Goal: Task Accomplishment & Management: Manage account settings

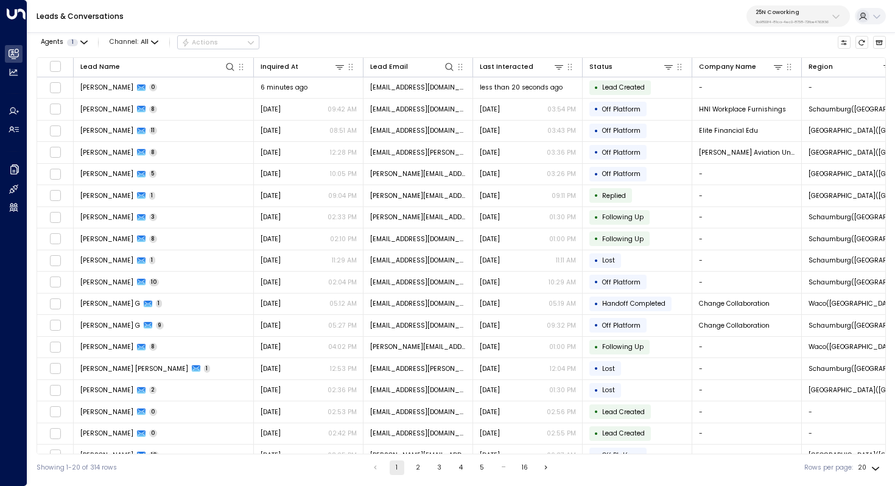
click at [815, 19] on p "3b9800f4-81ca-4ec0-8758-72fbe4763f36" at bounding box center [791, 21] width 73 height 5
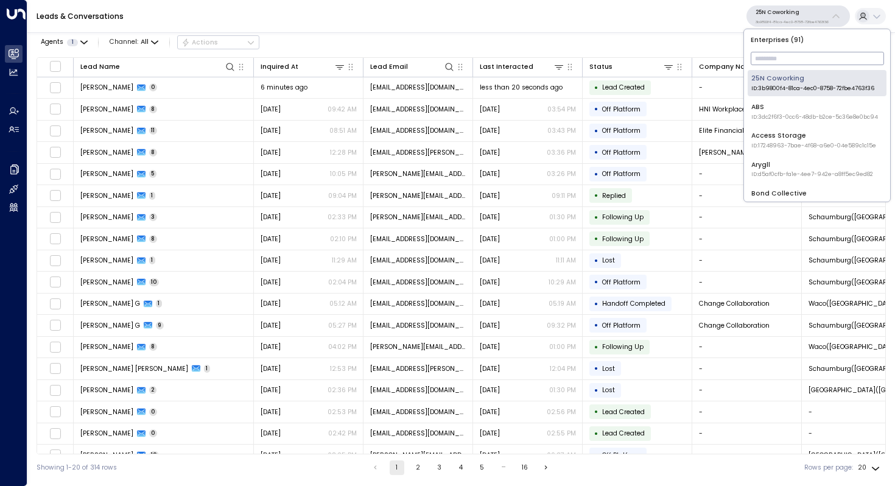
click at [790, 60] on input "text" at bounding box center [817, 58] width 133 height 19
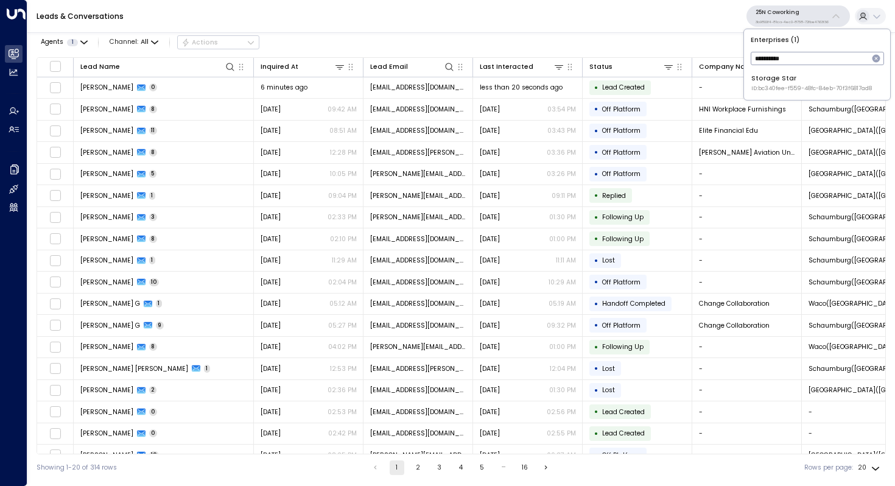
type input "**********"
click at [792, 78] on div "Storage Star ID: bc340fee-f559-48fc-84eb-70f3f6817ad8" at bounding box center [811, 83] width 121 height 19
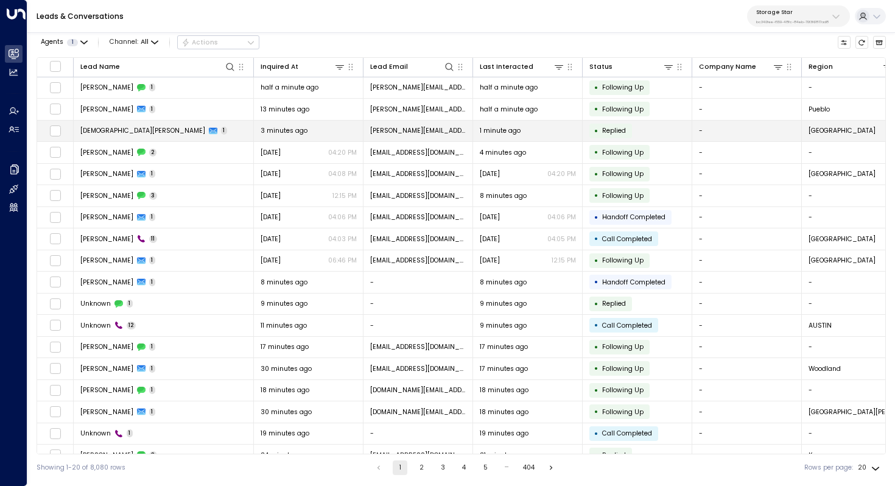
click at [221, 129] on span "1" at bounding box center [224, 131] width 7 height 8
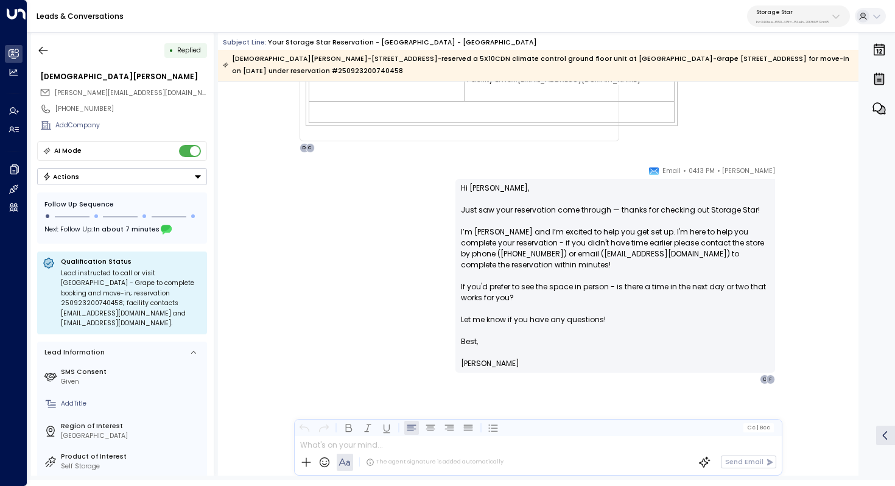
scroll to position [569, 0]
click at [787, 13] on p "Storage Star" at bounding box center [792, 12] width 72 height 7
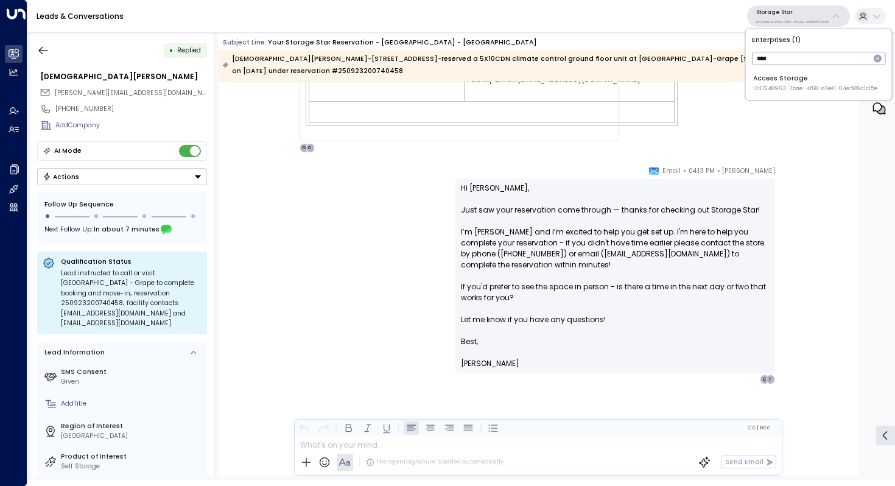
type input "****"
click at [785, 77] on div "Access Storage ID: 17248963-7bae-4f68-a6e0-04e589c1c15e" at bounding box center [815, 83] width 125 height 19
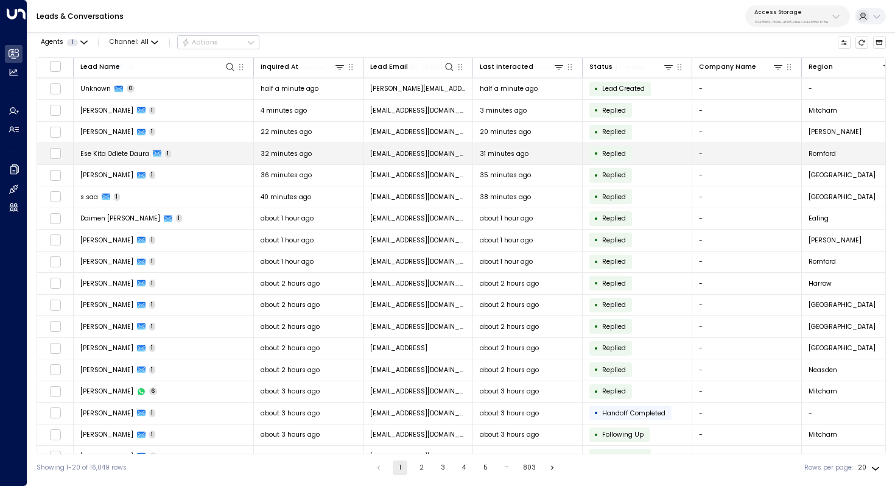
scroll to position [43, 0]
click at [197, 159] on td "Ese Kita Odiete Daura 1" at bounding box center [164, 152] width 180 height 21
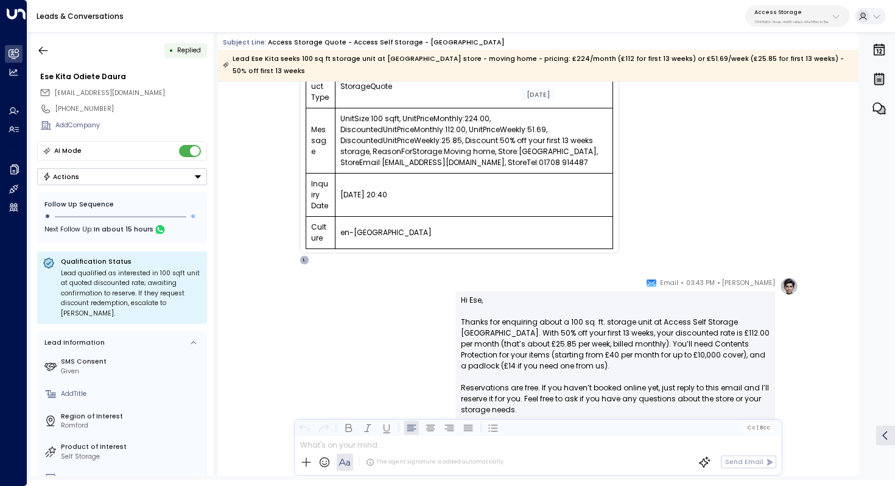
scroll to position [359, 0]
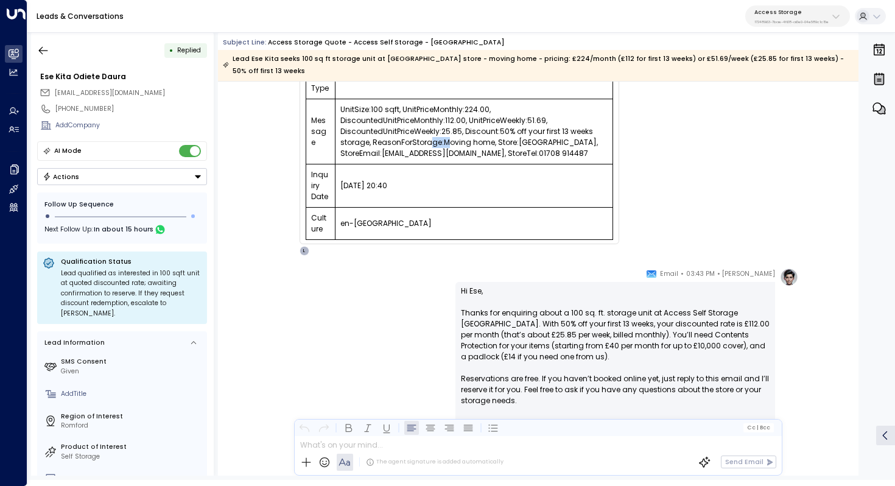
drag, startPoint x: 427, startPoint y: 128, endPoint x: 446, endPoint y: 128, distance: 19.5
click at [446, 128] on td "UnitSize:100 sqft, UnitPriceMonthly:224.00, DiscountedUnitPriceMonthly:112.00, …" at bounding box center [474, 131] width 278 height 65
drag, startPoint x: 474, startPoint y: 128, endPoint x: 474, endPoint y: 145, distance: 17.7
click at [474, 145] on td "UnitSize:100 sqft, UnitPriceMonthly:224.00, DiscountedUnitPriceMonthly:112.00, …" at bounding box center [474, 131] width 278 height 65
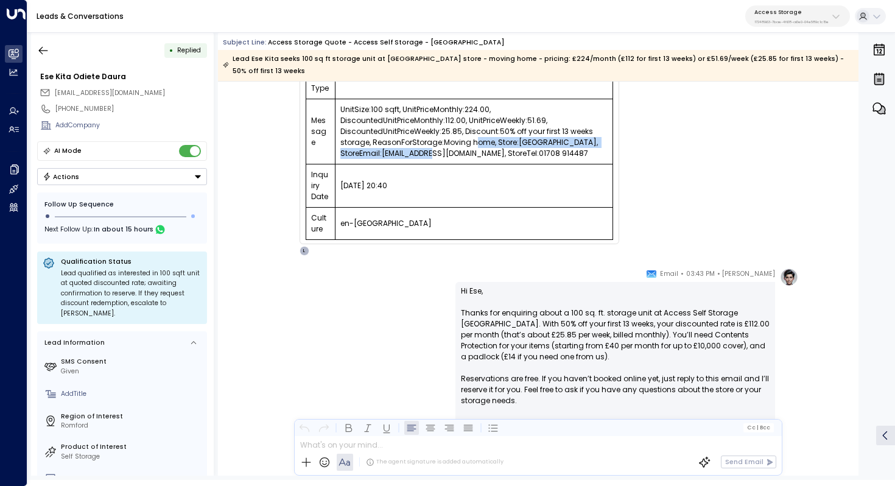
click at [474, 145] on td "UnitSize:100 sqft, UnitPriceMonthly:224.00, DiscountedUnitPriceMonthly:112.00, …" at bounding box center [474, 131] width 278 height 65
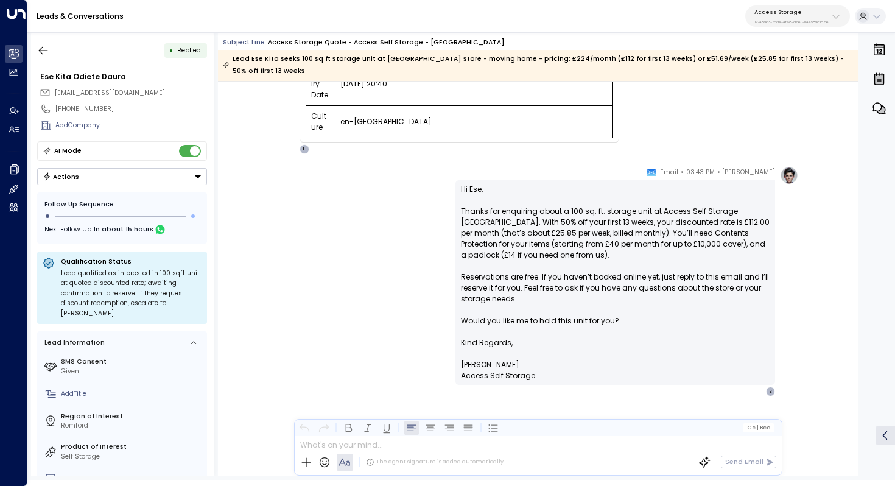
scroll to position [460, 0]
click at [46, 48] on icon "button" at bounding box center [43, 50] width 12 height 12
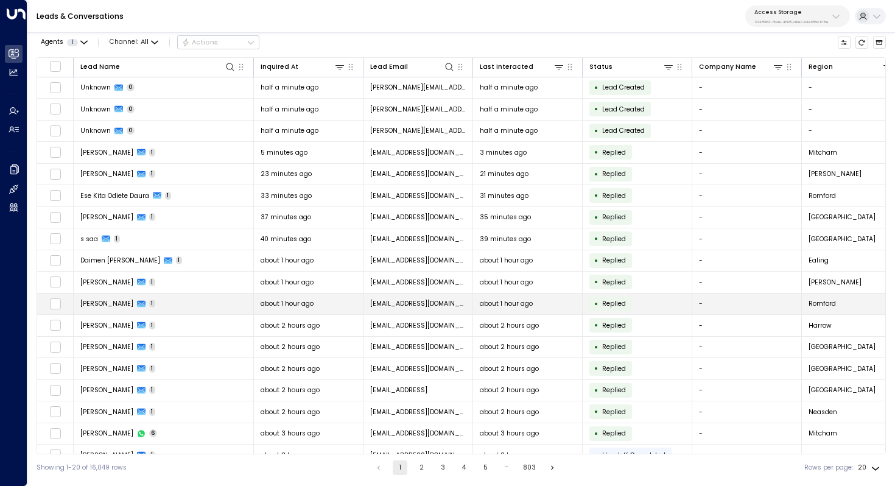
scroll to position [58, 0]
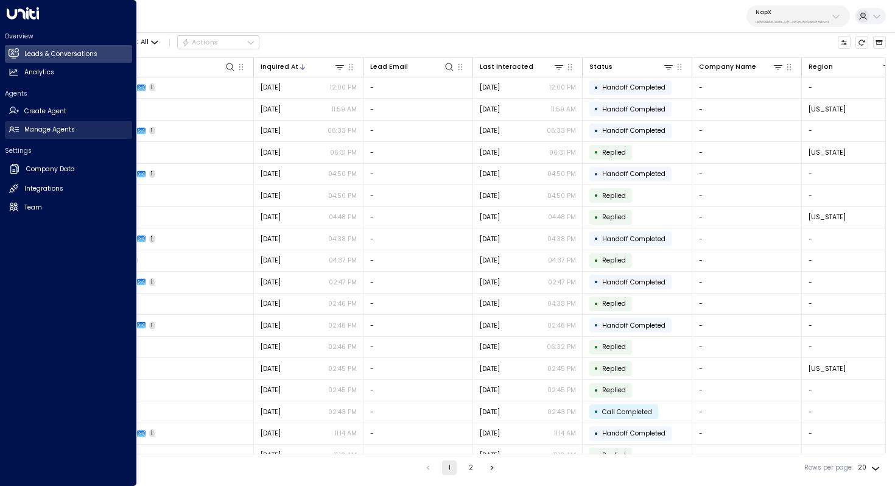
click at [59, 128] on h2 "Manage Agents" at bounding box center [49, 130] width 51 height 10
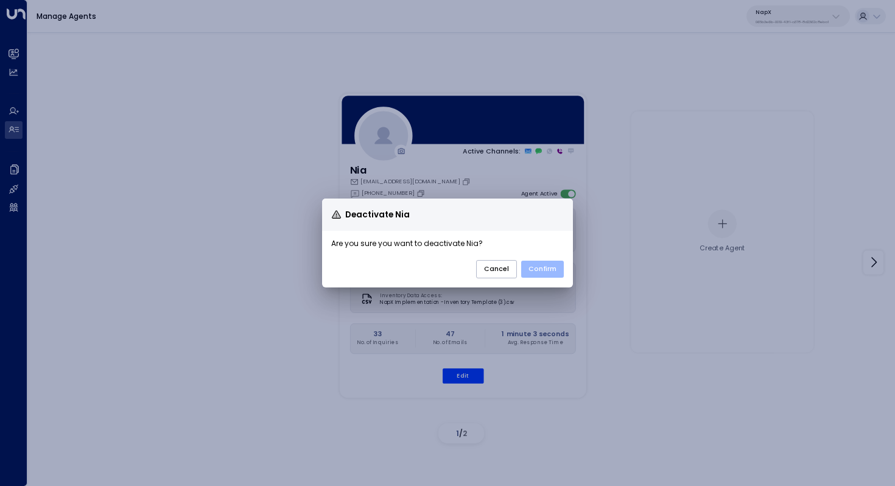
click at [550, 271] on button "Confirm" at bounding box center [542, 269] width 43 height 17
